Goal: Information Seeking & Learning: Find specific fact

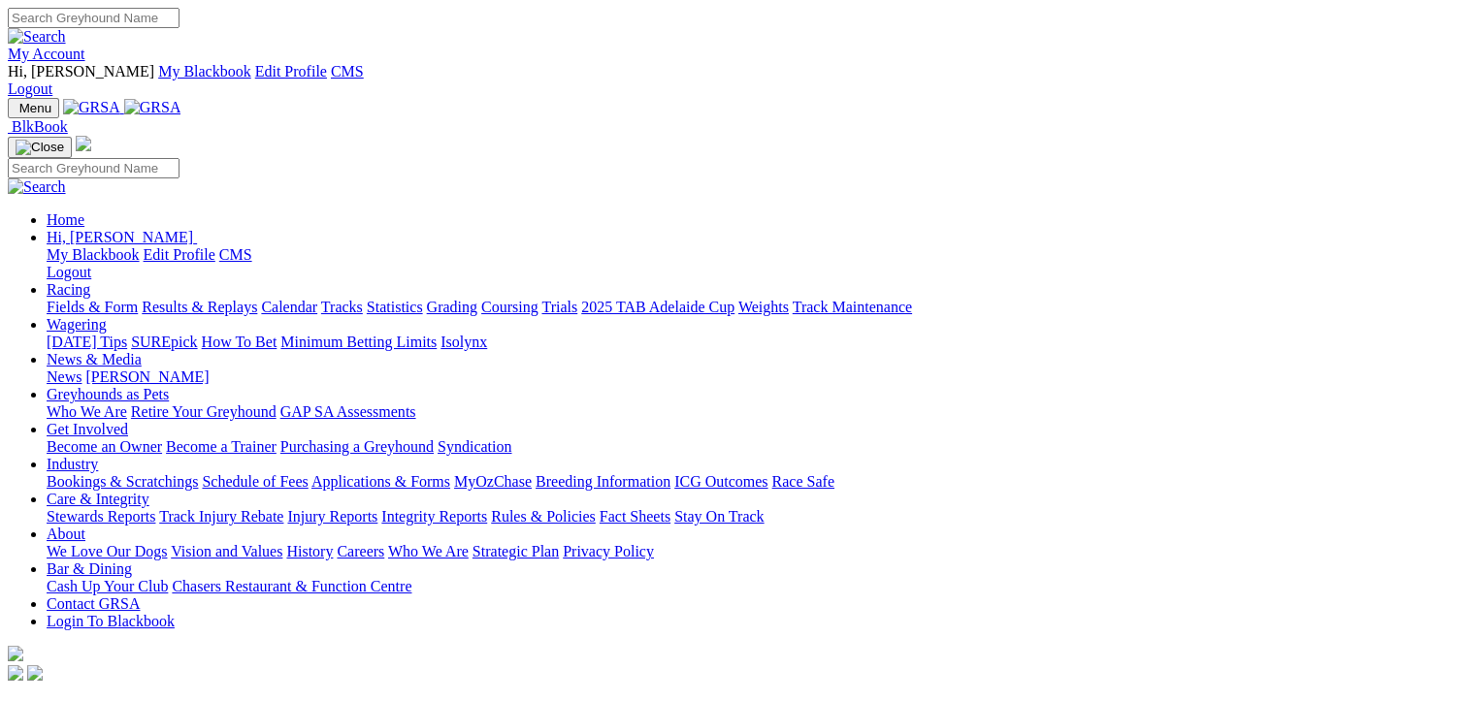
click at [229, 299] on link "Results & Replays" at bounding box center [199, 307] width 115 height 16
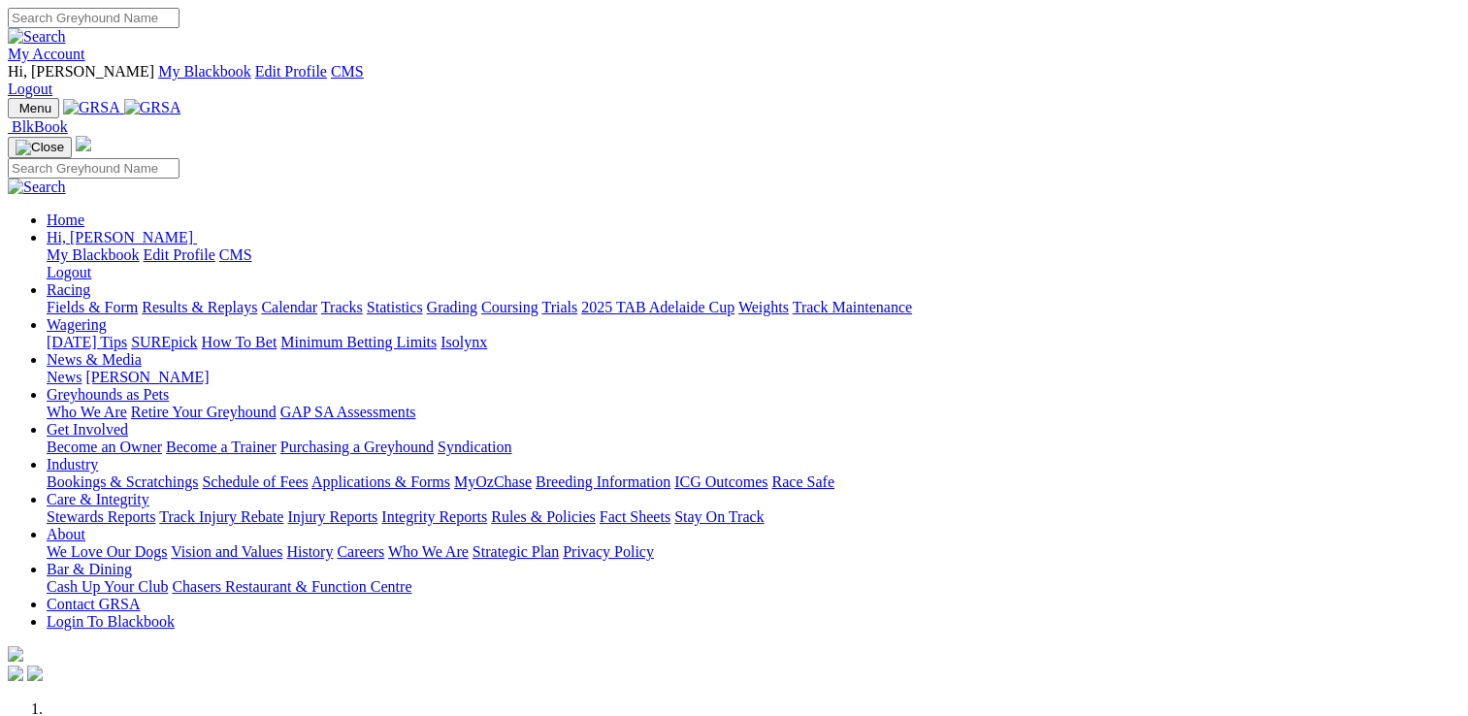
click at [179, 9] on input "Search" at bounding box center [94, 18] width 172 height 20
type input "[PERSON_NAME]"
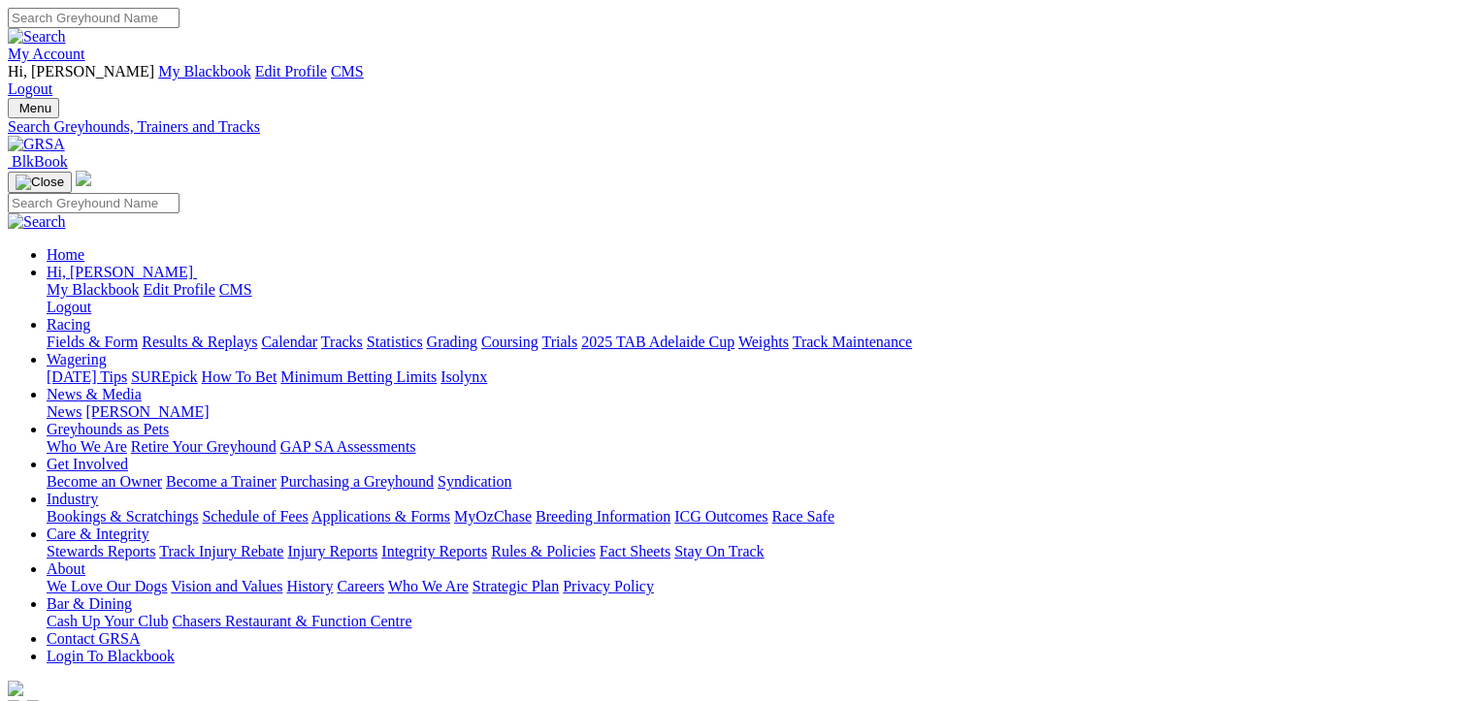
click at [179, 11] on input "Search" at bounding box center [94, 18] width 172 height 20
type input "STEPH FOR THREE"
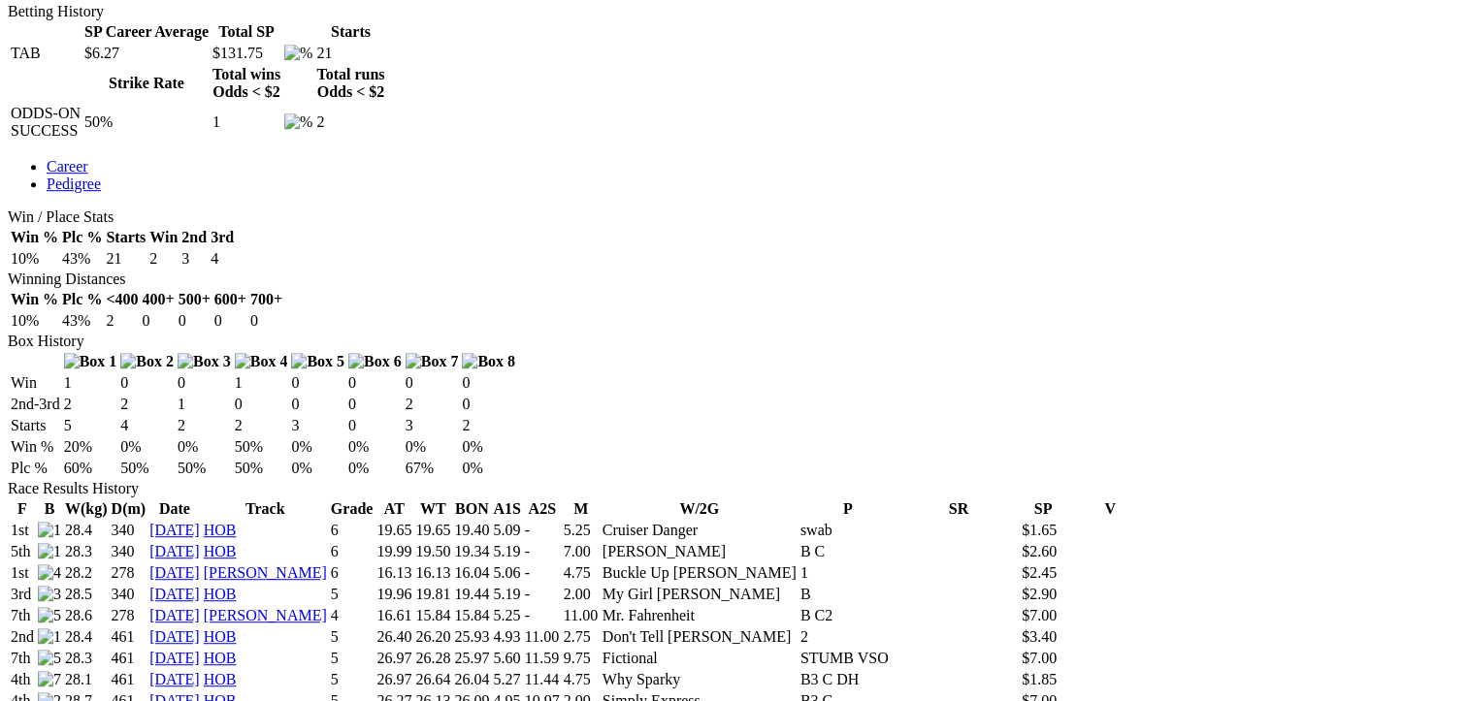
scroll to position [1025, 0]
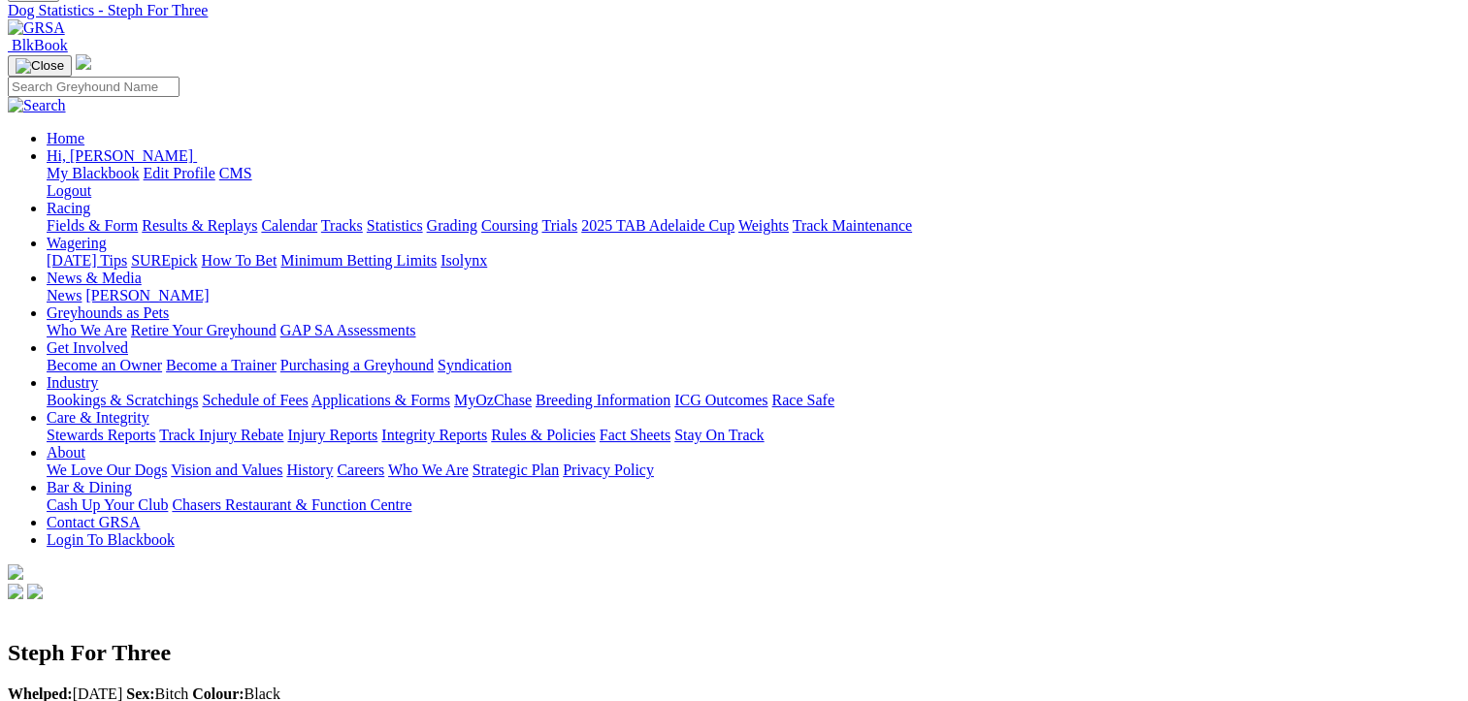
scroll to position [0, 0]
